Goal: Task Accomplishment & Management: Use online tool/utility

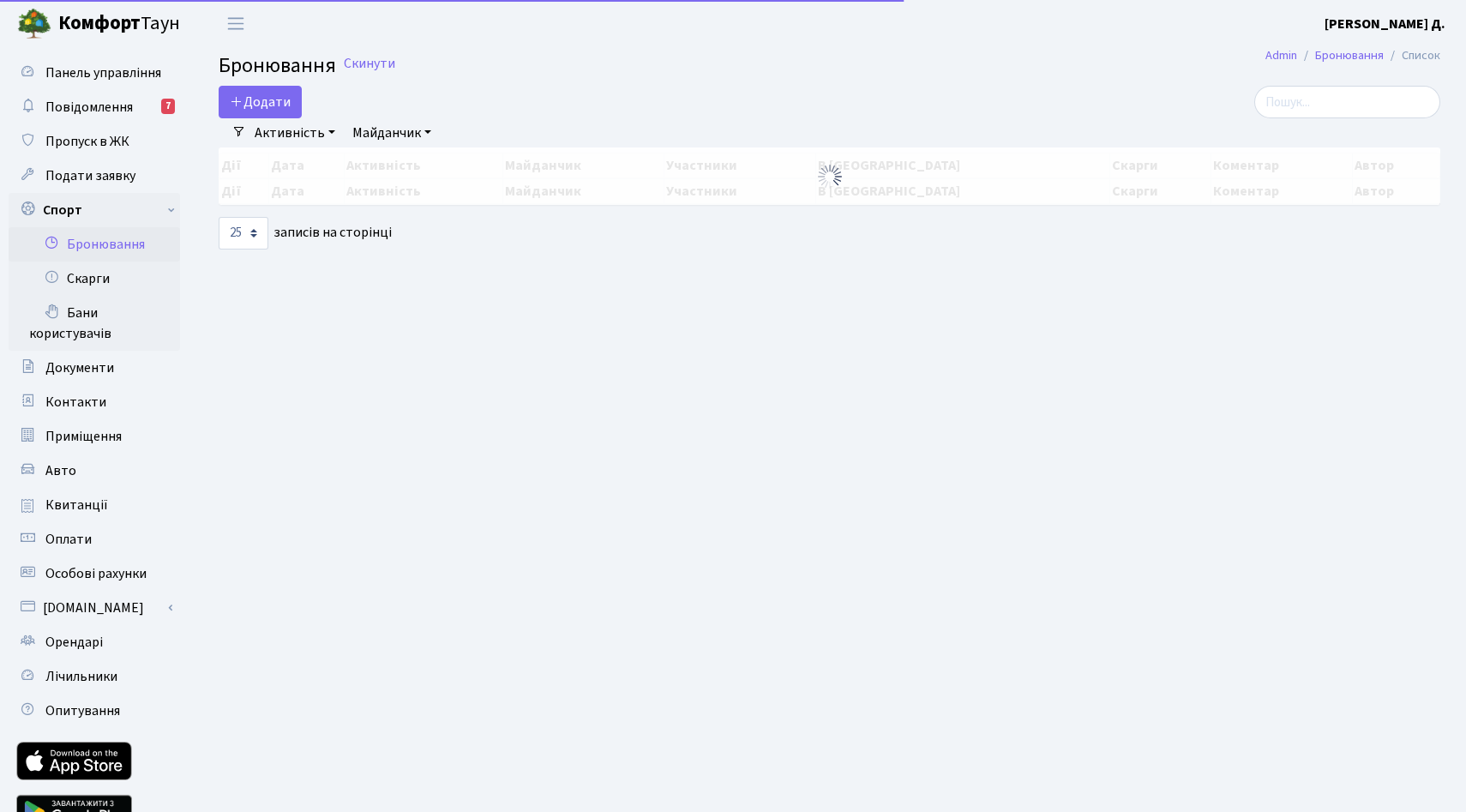
select select "25"
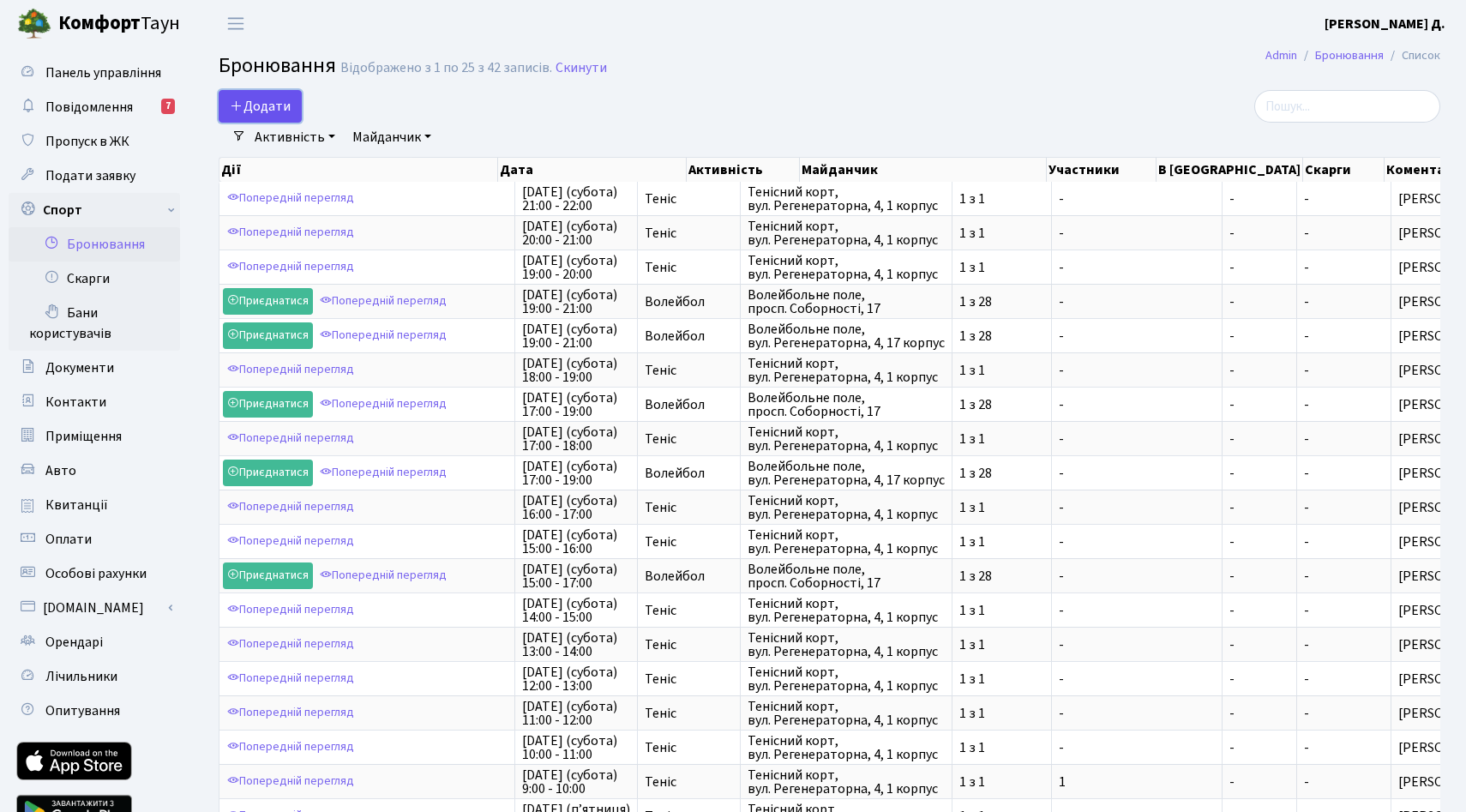
click at [296, 119] on button "Додати" at bounding box center [260, 105] width 84 height 32
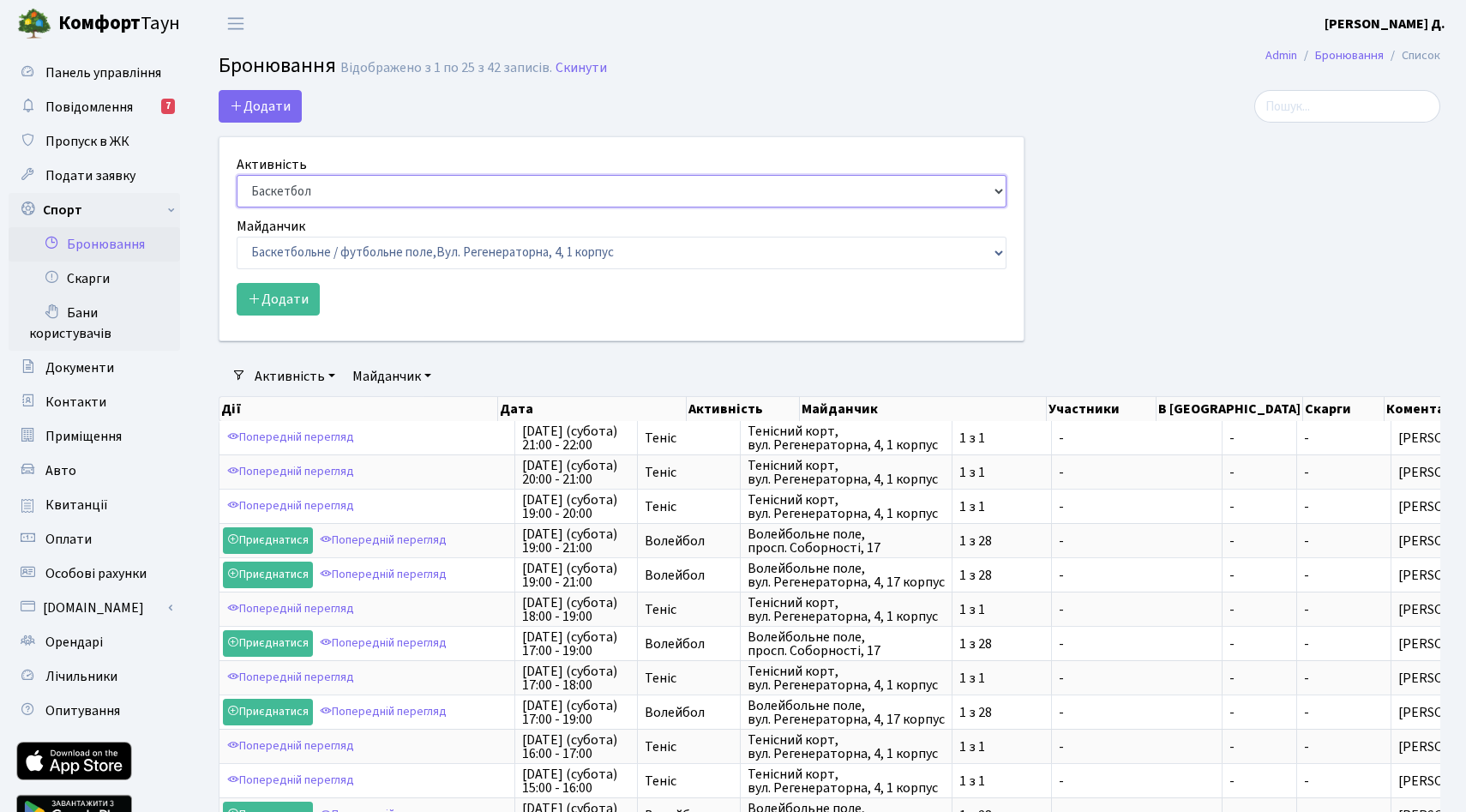
click at [319, 207] on select "Баскетбол Волейбол Йога Катання на роликах Настільний теніс Теніс Футбол Фітнес" at bounding box center [622, 191] width 770 height 32
select select "1"
click at [241, 206] on select "Баскетбол Волейбол Йога Катання на роликах Настільний теніс Теніс Футбол Фітнес" at bounding box center [622, 191] width 770 height 32
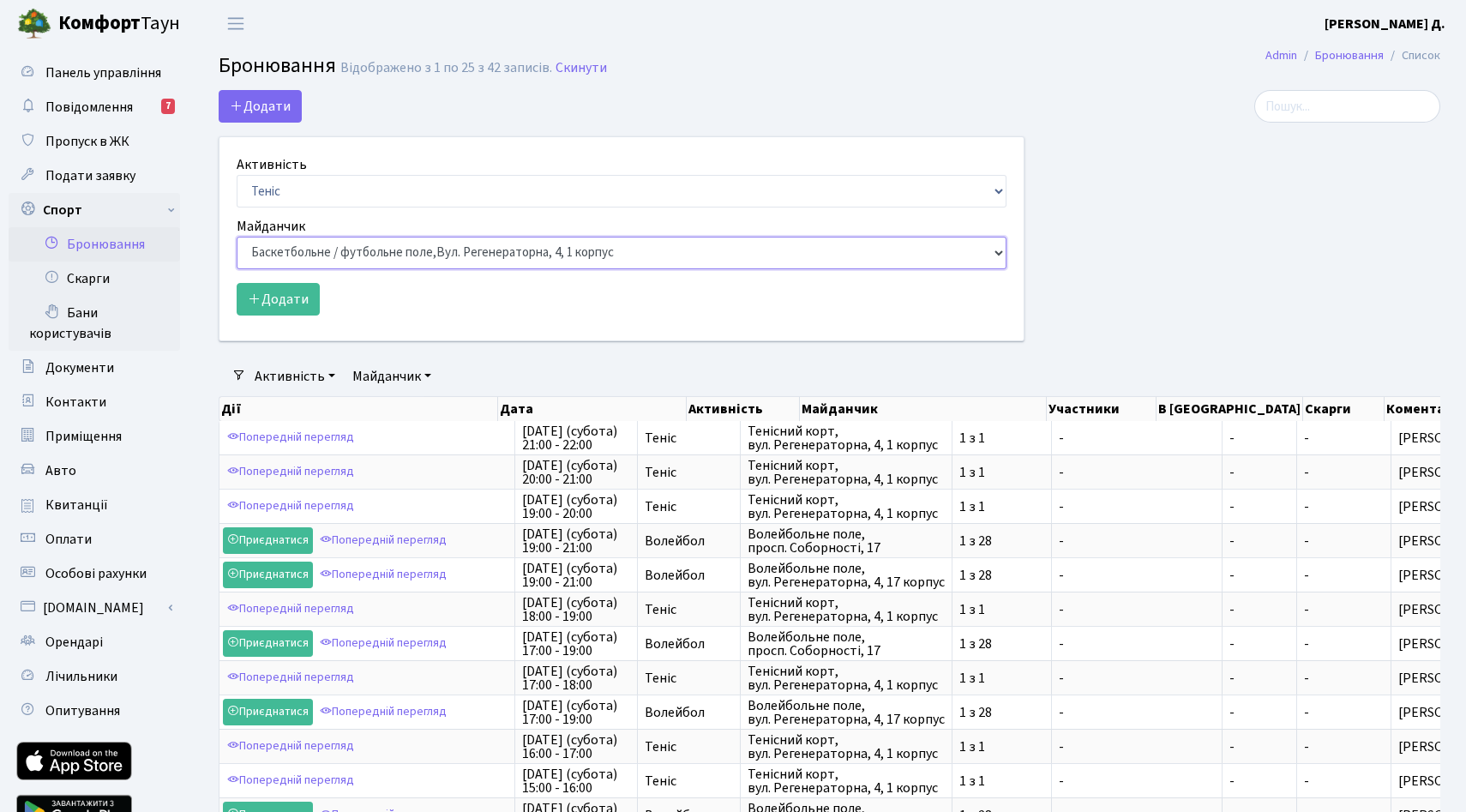
click at [311, 269] on select "Баскетбольне / футбольне поле, Вул. Регенераторна, 4, 1 корпус Баскетбольне пол…" at bounding box center [622, 252] width 770 height 32
select select "1"
click at [241, 269] on select "Баскетбольне / футбольне поле, Вул. Регенераторна, 4, 1 корпус Баскетбольне пол…" at bounding box center [622, 252] width 770 height 32
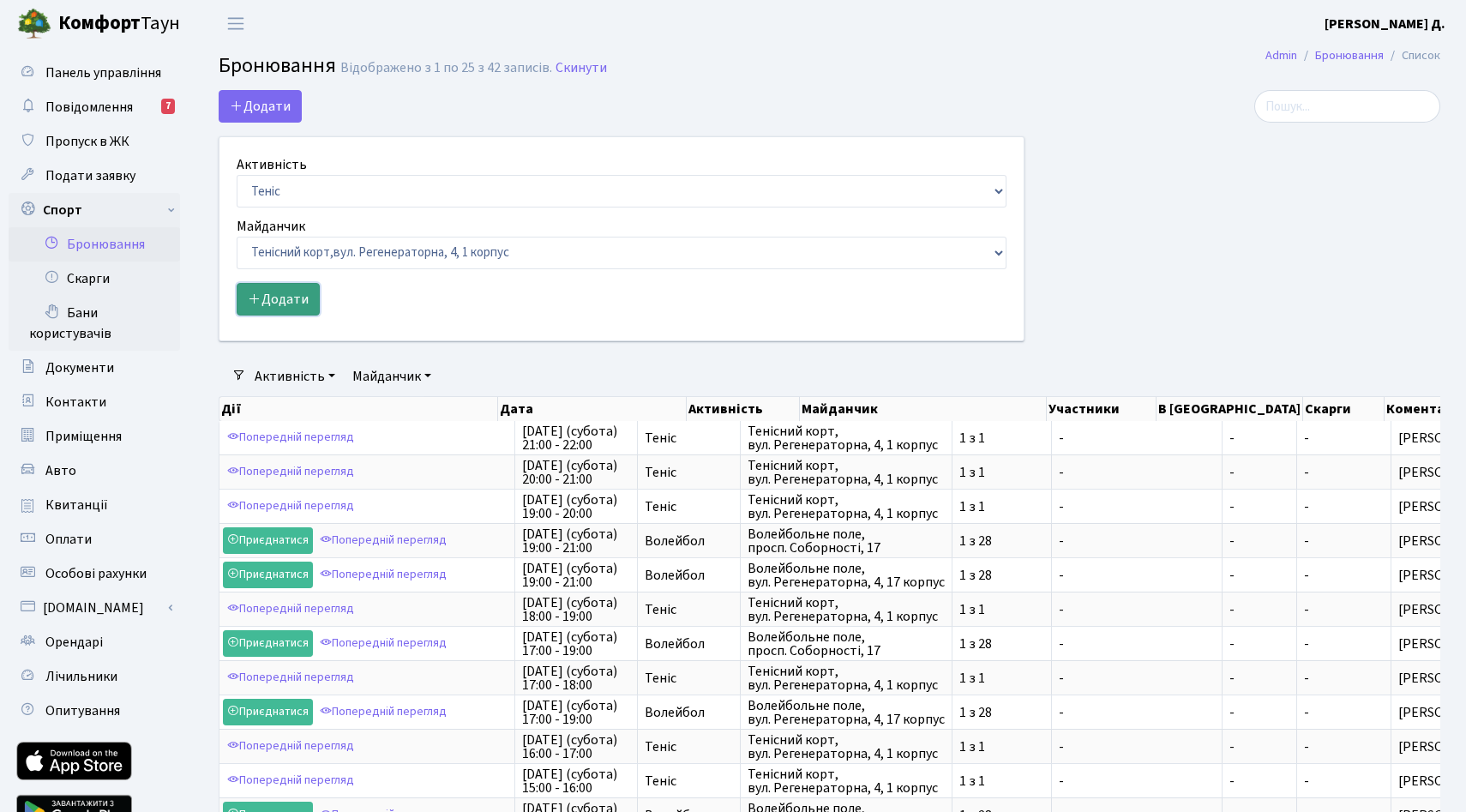
click at [293, 315] on button "Додати" at bounding box center [279, 299] width 84 height 32
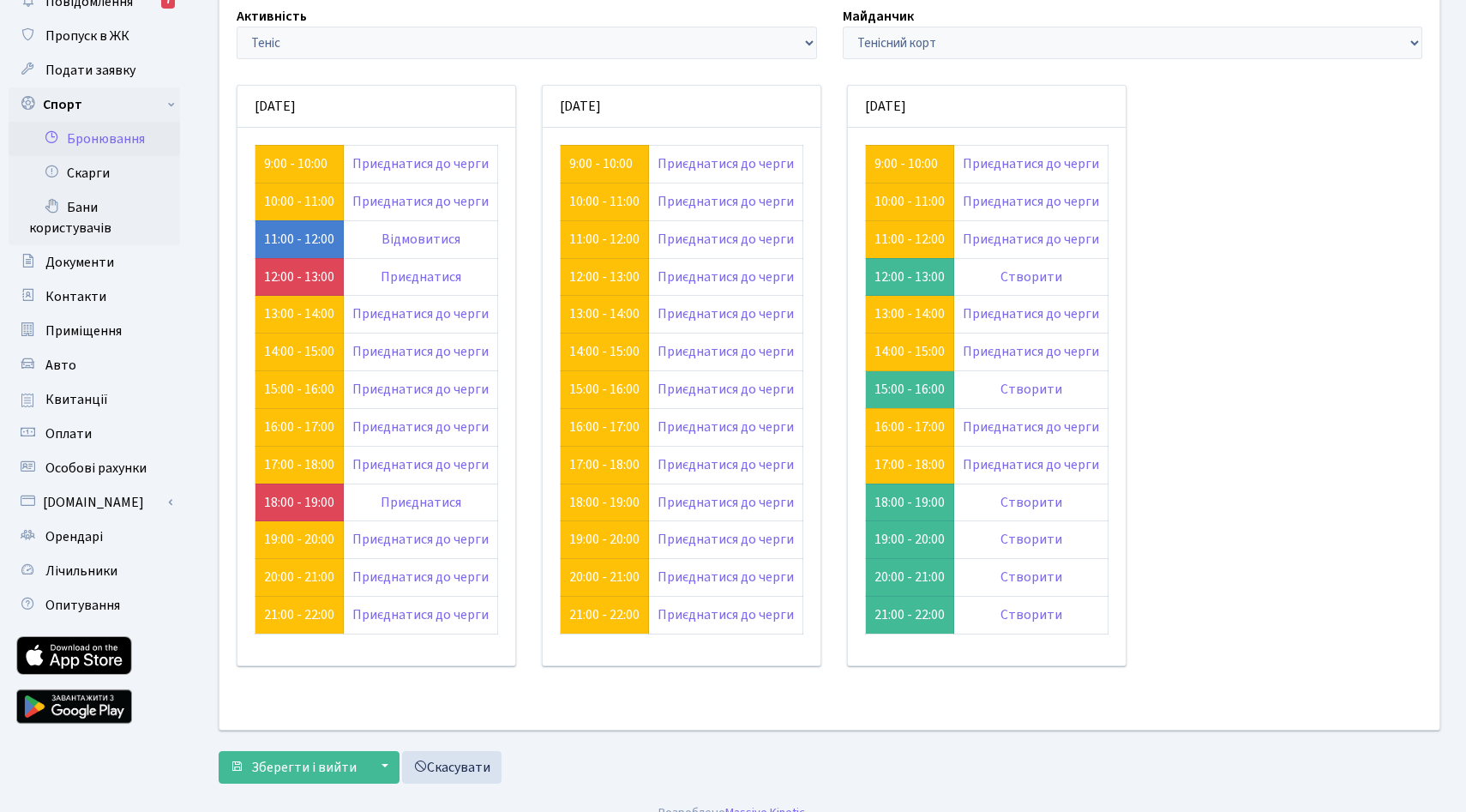
scroll to position [104, 0]
